Goal: Information Seeking & Learning: Learn about a topic

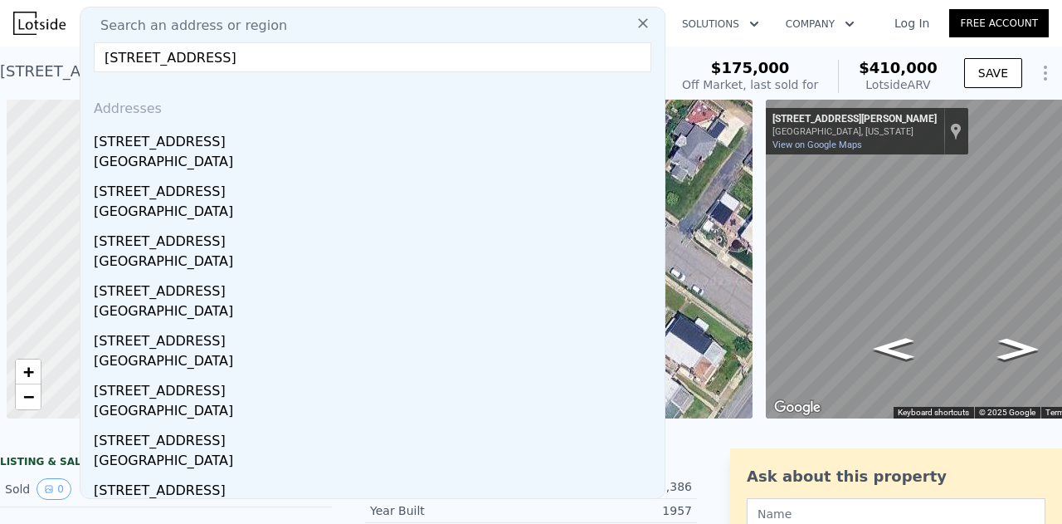
scroll to position [0, 1273]
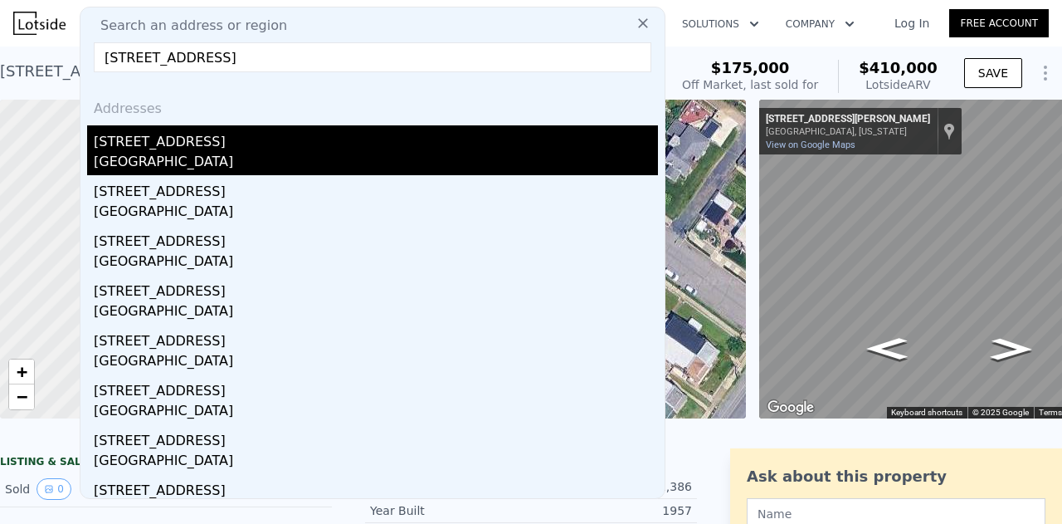
type input "[STREET_ADDRESS]"
click at [202, 142] on div "[STREET_ADDRESS]" at bounding box center [376, 138] width 564 height 27
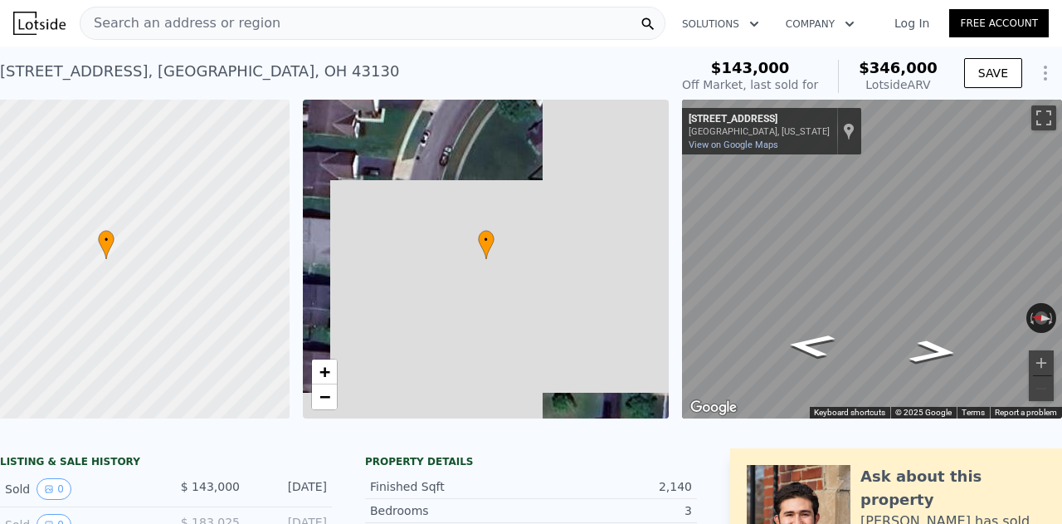
scroll to position [0, 96]
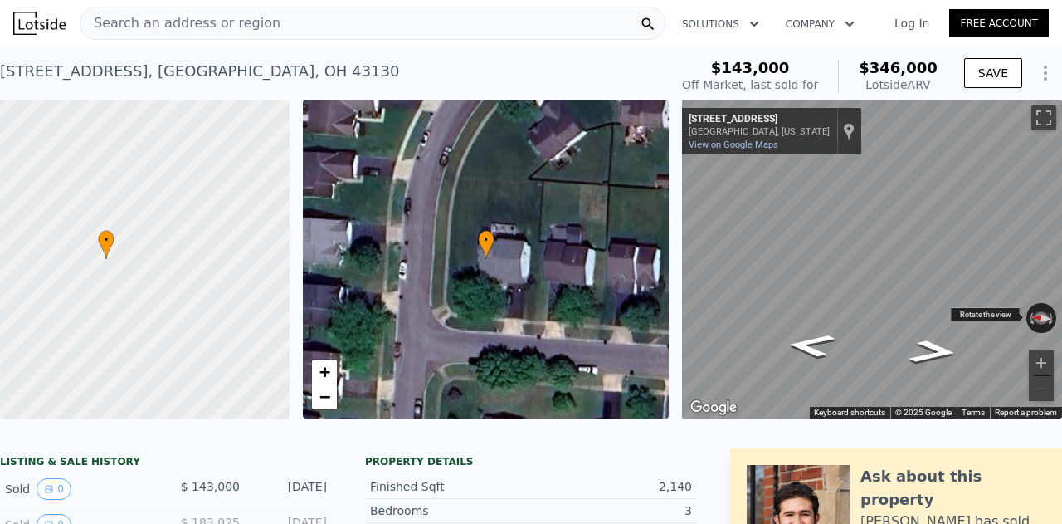
click at [1029, 319] on button "Reset the view" at bounding box center [1041, 318] width 31 height 16
click at [1035, 319] on button "Reset the view" at bounding box center [1041, 318] width 12 height 30
click at [233, 22] on span "Search an address or region" at bounding box center [180, 23] width 200 height 20
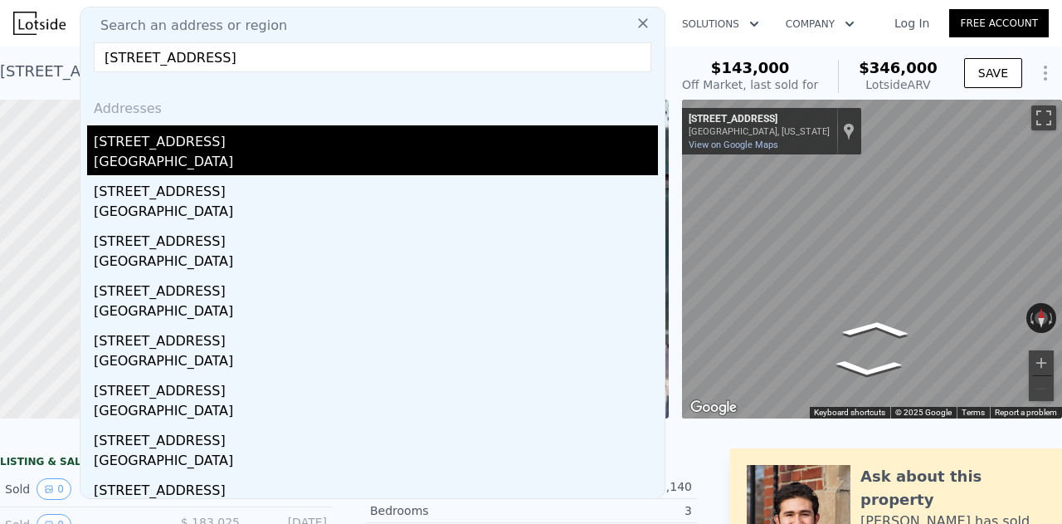
type input "2695 Two Ridge Ave, Lancaster, OH 43130"
click at [143, 153] on div "Lancaster, OH 43130" at bounding box center [376, 163] width 564 height 23
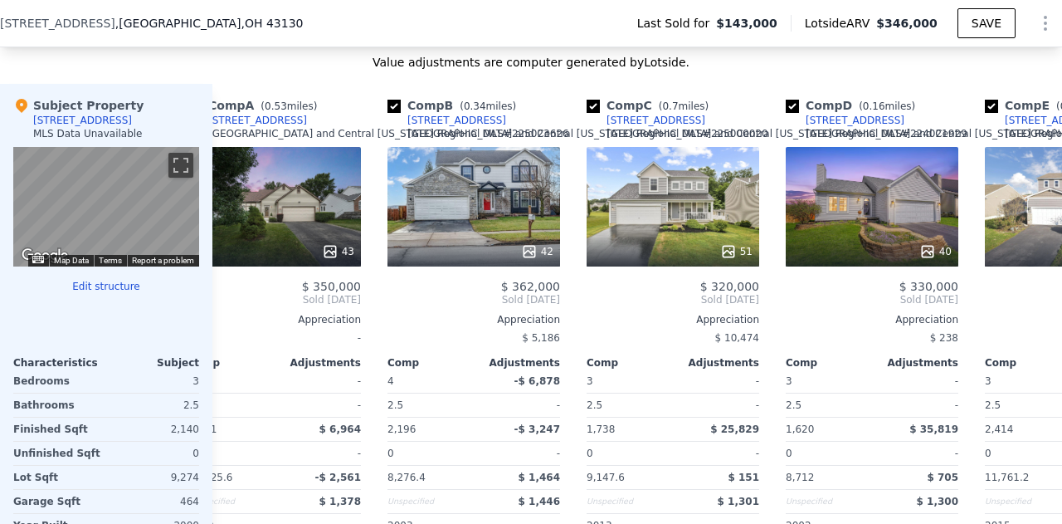
scroll to position [0, 0]
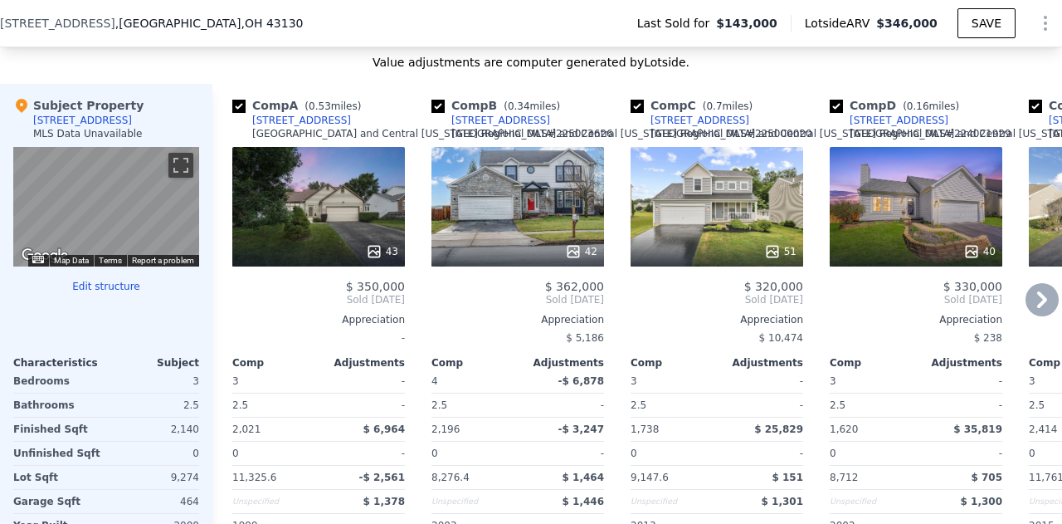
click at [501, 248] on div at bounding box center [517, 251] width 173 height 30
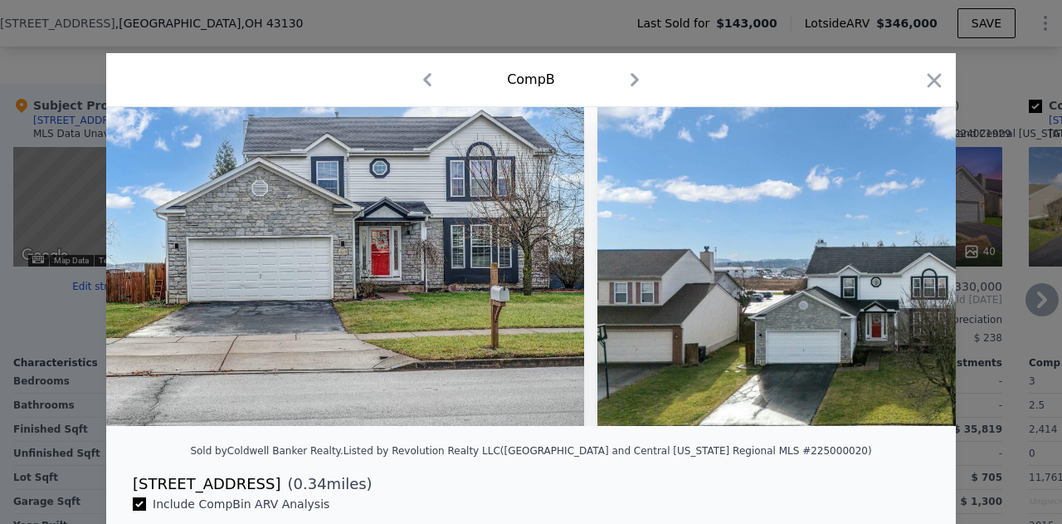
scroll to position [0, 1]
click at [928, 82] on icon "button" at bounding box center [935, 80] width 14 height 14
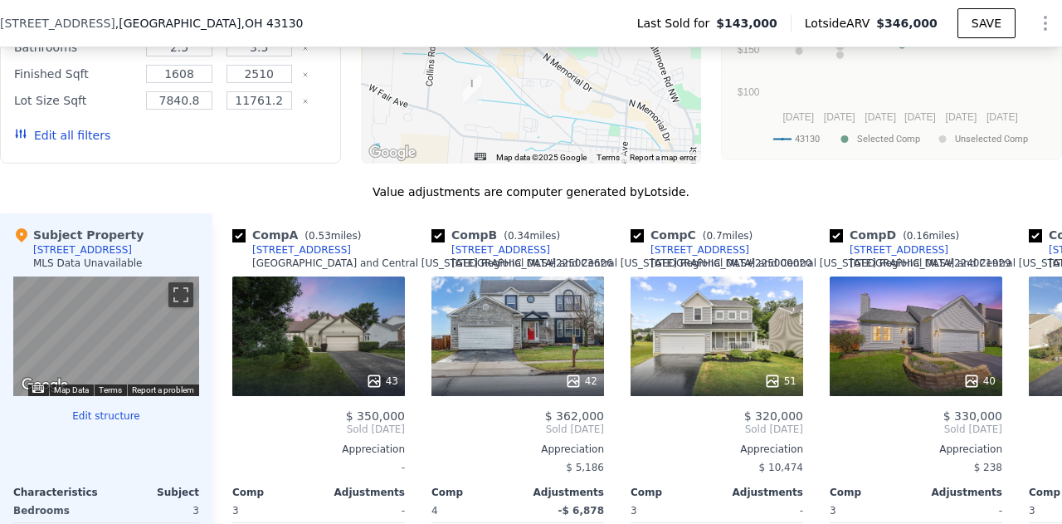
scroll to position [1608, 0]
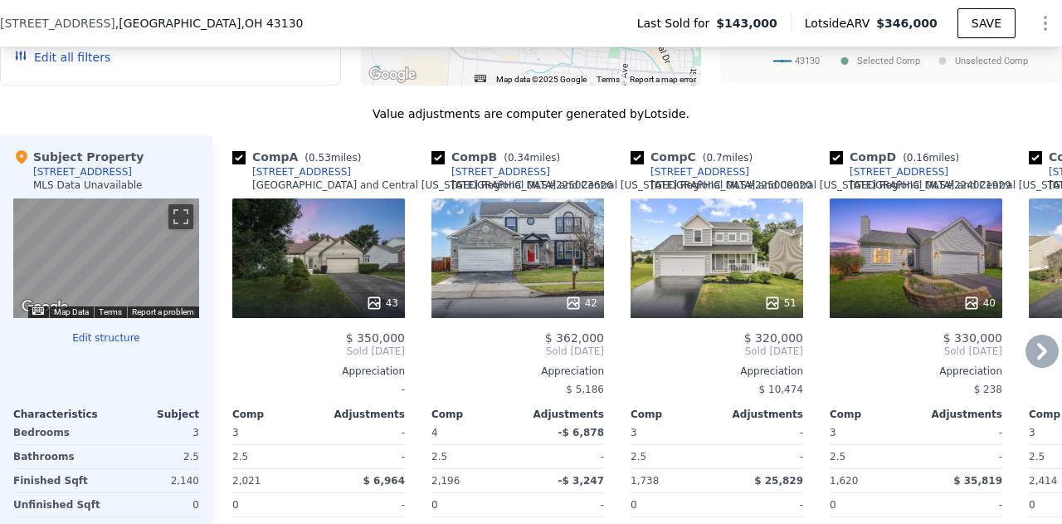
click at [504, 247] on div "42" at bounding box center [517, 257] width 173 height 119
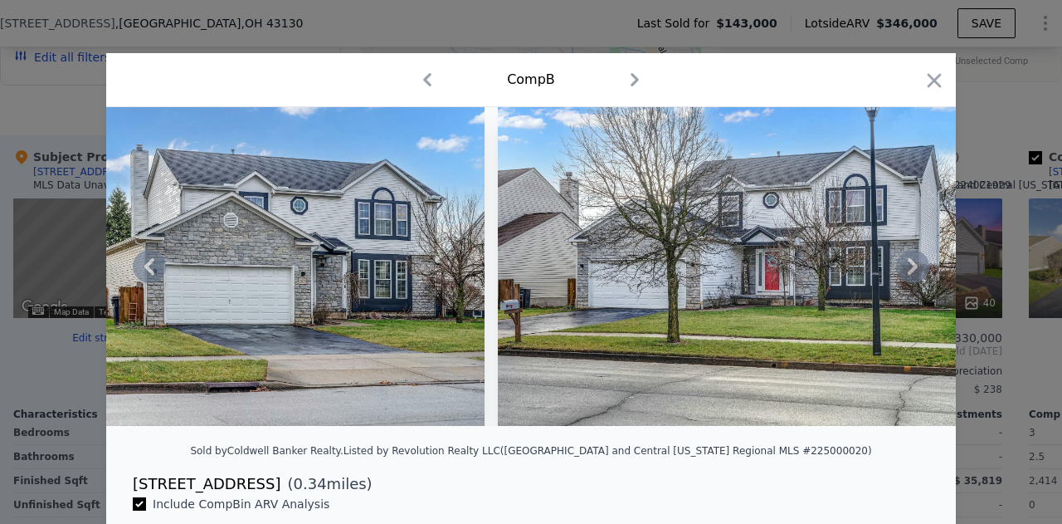
scroll to position [45, 0]
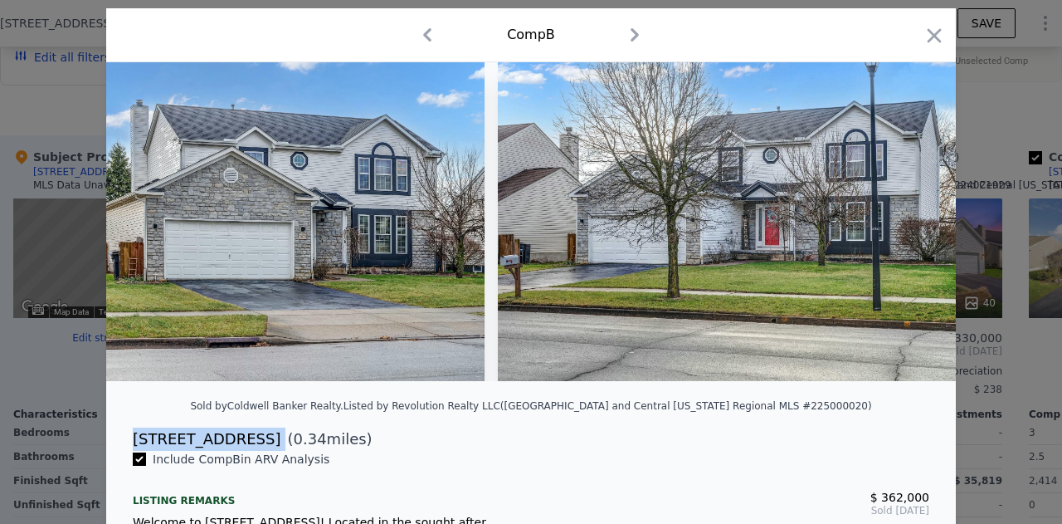
drag, startPoint x: 295, startPoint y: 449, endPoint x: 119, endPoint y: 441, distance: 176.9
click at [119, 441] on div "2678 Hardwood Avenue ( 0.34 miles)" at bounding box center [530, 438] width 823 height 23
copy div "[STREET_ADDRESS]"
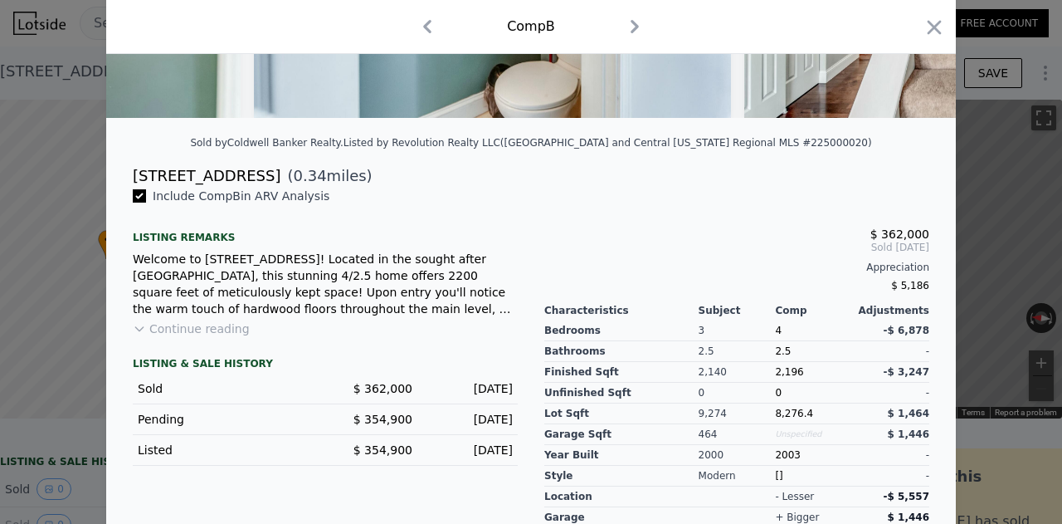
scroll to position [337, 0]
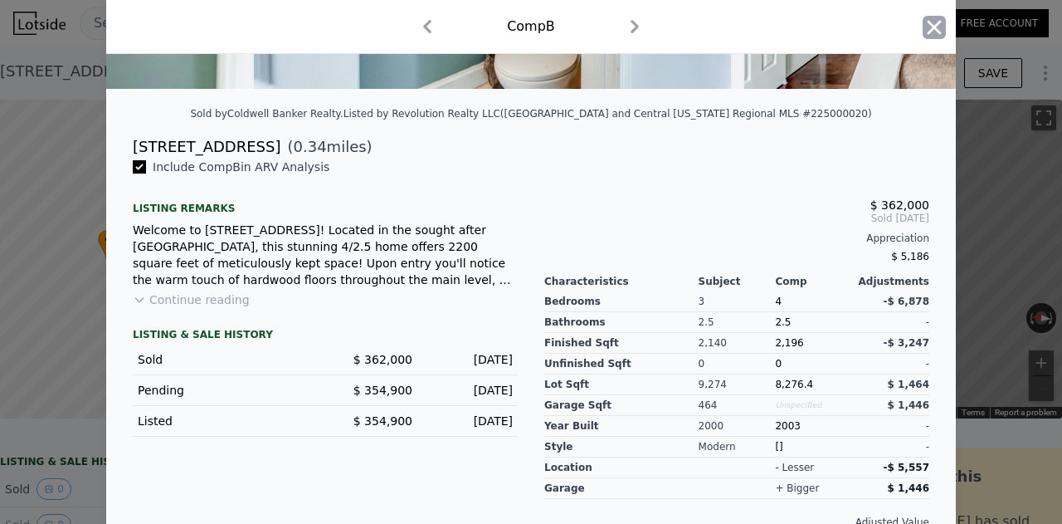
click at [932, 21] on icon "button" at bounding box center [934, 27] width 23 height 23
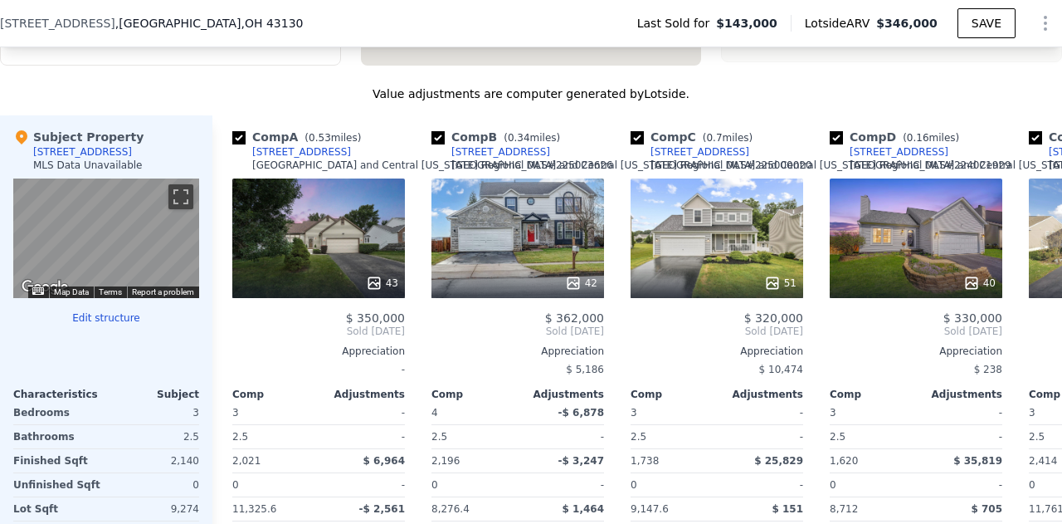
scroll to position [1653, 0]
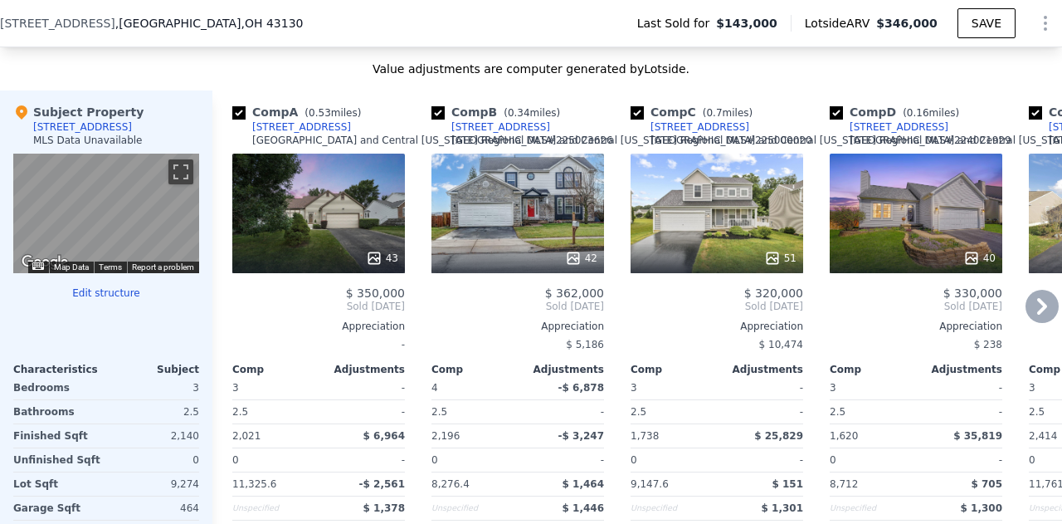
click at [355, 251] on div at bounding box center [318, 258] width 173 height 30
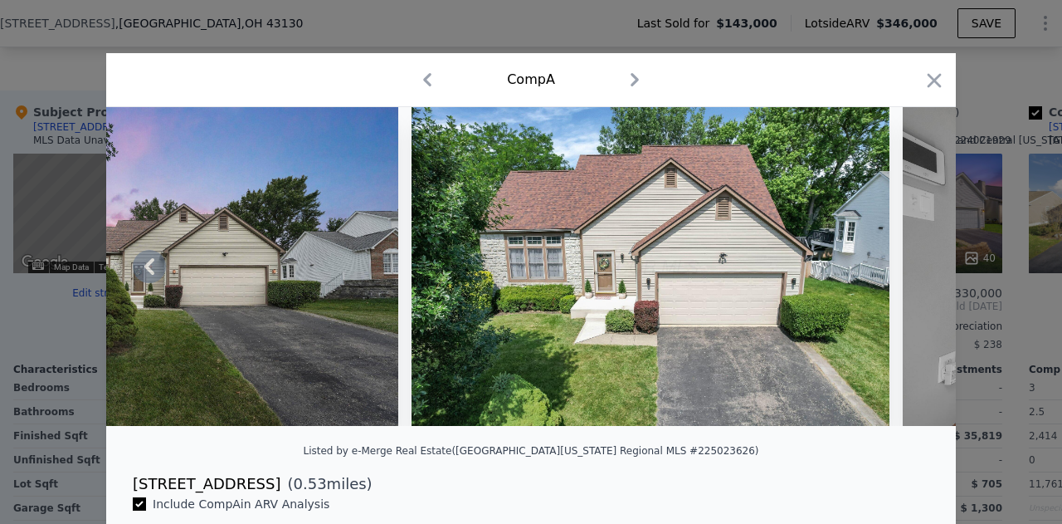
scroll to position [0, 185]
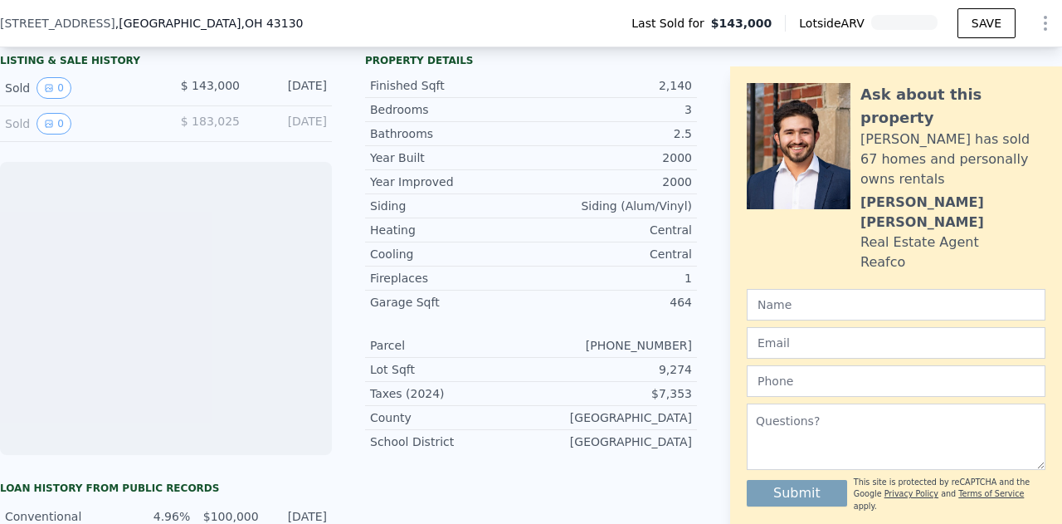
scroll to position [403, 0]
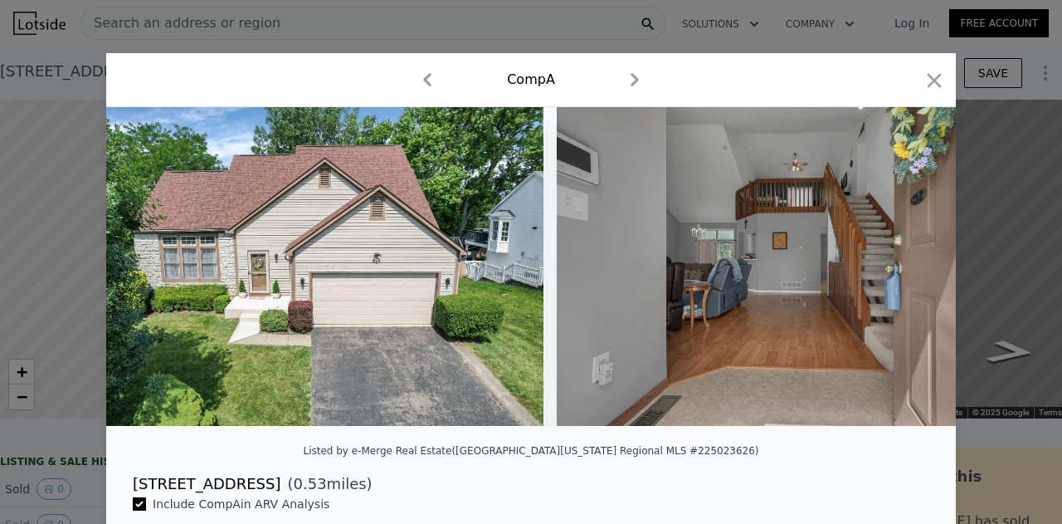
scroll to position [134, 0]
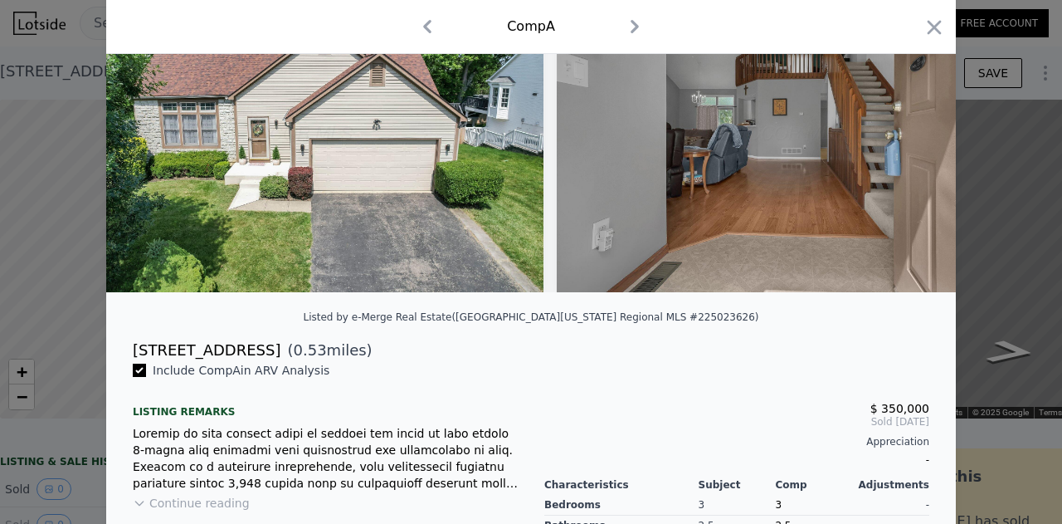
drag, startPoint x: 268, startPoint y: 366, endPoint x: 124, endPoint y: 374, distance: 143.8
click at [124, 374] on div "Listed by e-Merge Real Estate ([GEOGRAPHIC_DATA][US_STATE] Regional MLS #225023…" at bounding box center [531, 365] width 850 height 785
click at [280, 357] on span "( 0.53 miles)" at bounding box center [325, 350] width 91 height 23
drag, startPoint x: 271, startPoint y: 360, endPoint x: 111, endPoint y: 366, distance: 159.4
click at [111, 362] on div "[STREET_ADDRESS] ( 0.53 miles)" at bounding box center [531, 350] width 850 height 23
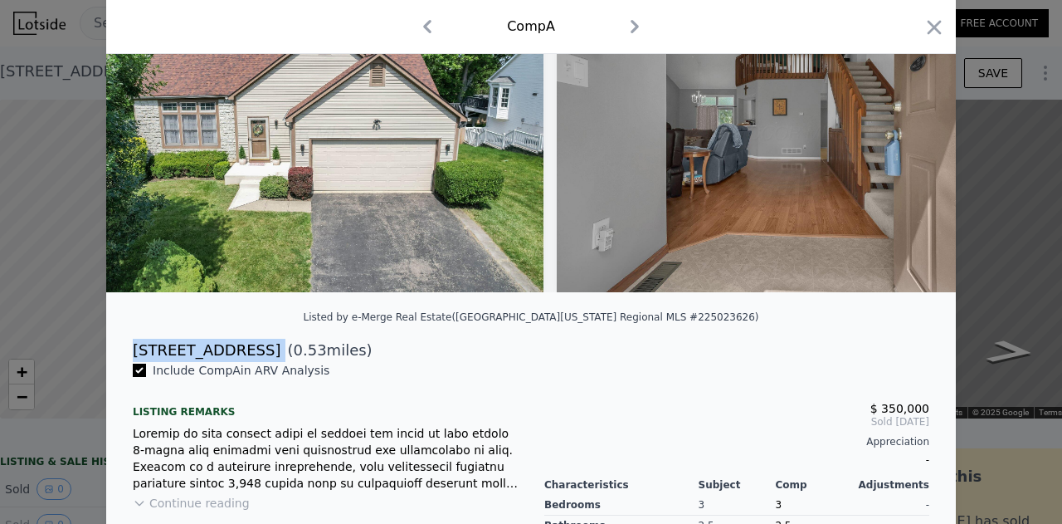
copy div "[STREET_ADDRESS]"
click at [928, 32] on icon "button" at bounding box center [935, 27] width 14 height 14
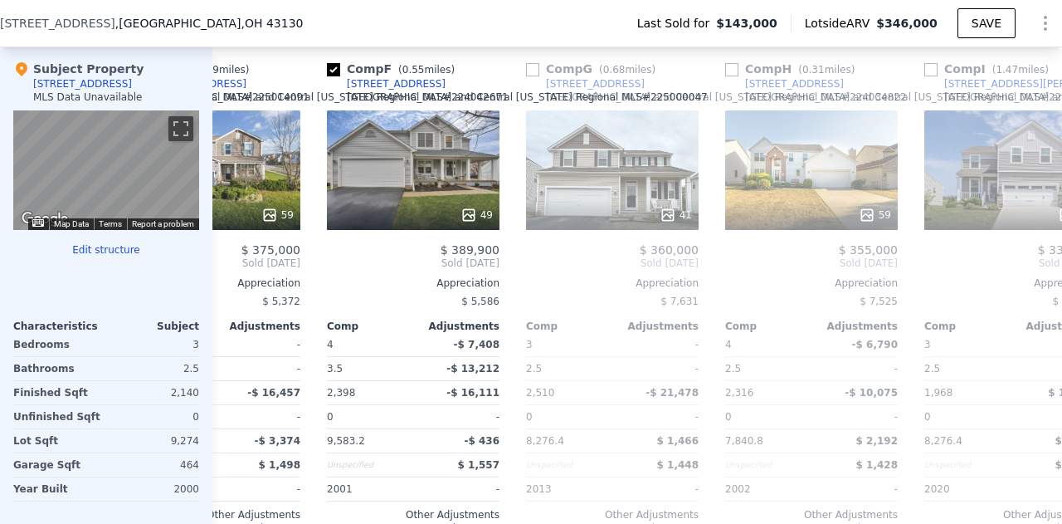
scroll to position [0, 914]
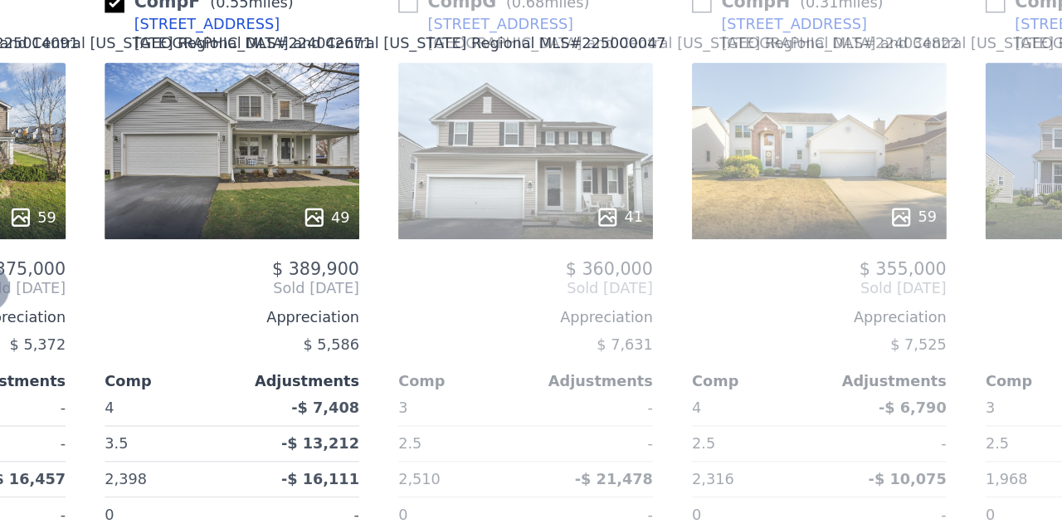
click at [753, 209] on div at bounding box center [798, 215] width 173 height 30
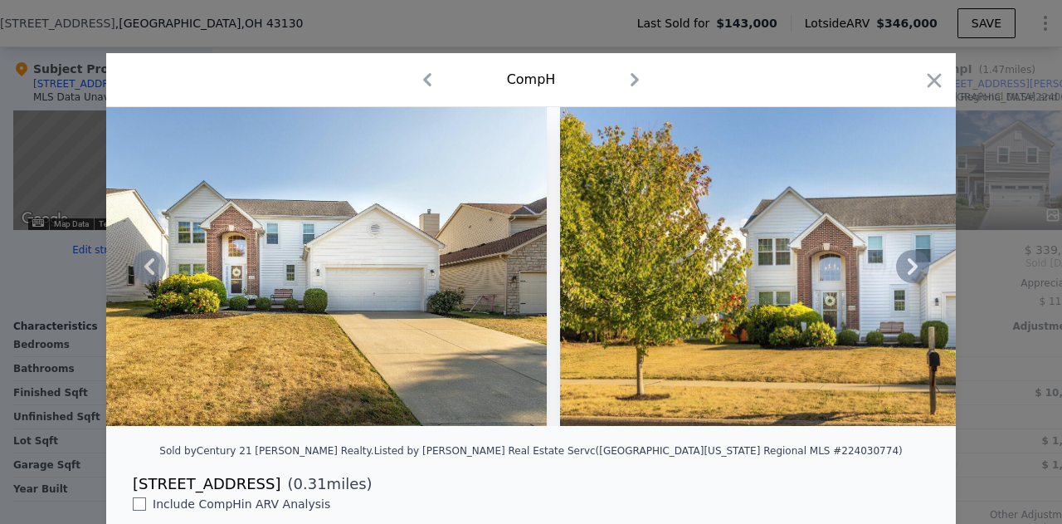
scroll to position [78, 0]
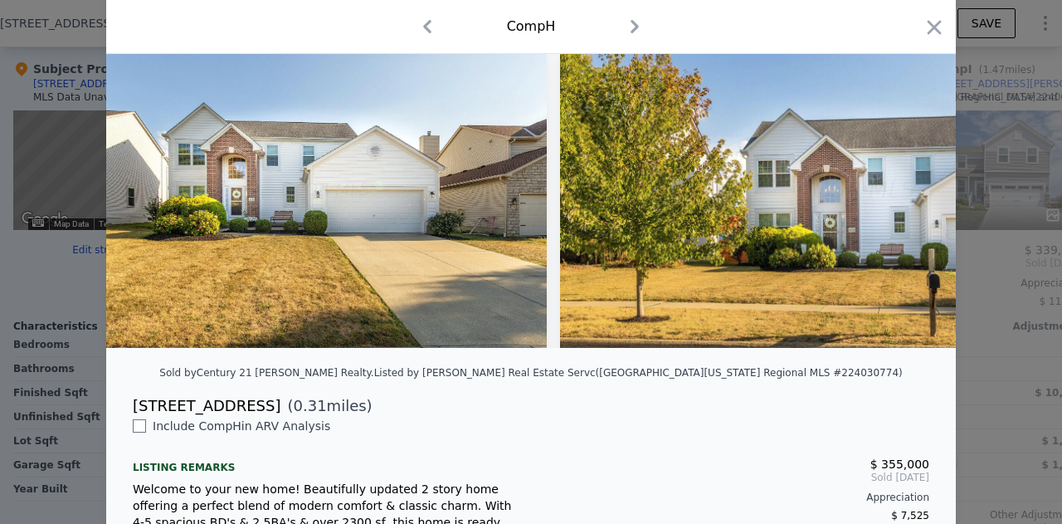
drag, startPoint x: 304, startPoint y: 417, endPoint x: 120, endPoint y: 422, distance: 183.4
click at [120, 417] on div "[STREET_ADDRESS] ( 0.31 miles)" at bounding box center [530, 405] width 823 height 23
copy div "[STREET_ADDRESS]"
